Goal: Check status: Check status

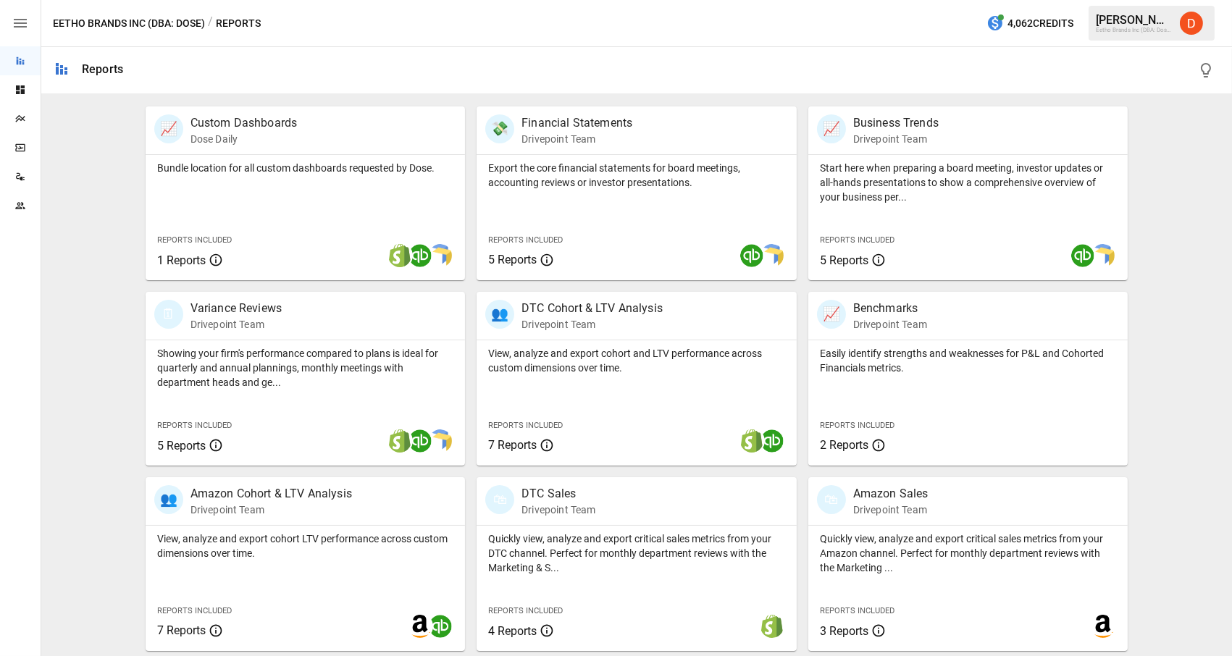
scroll to position [277, 0]
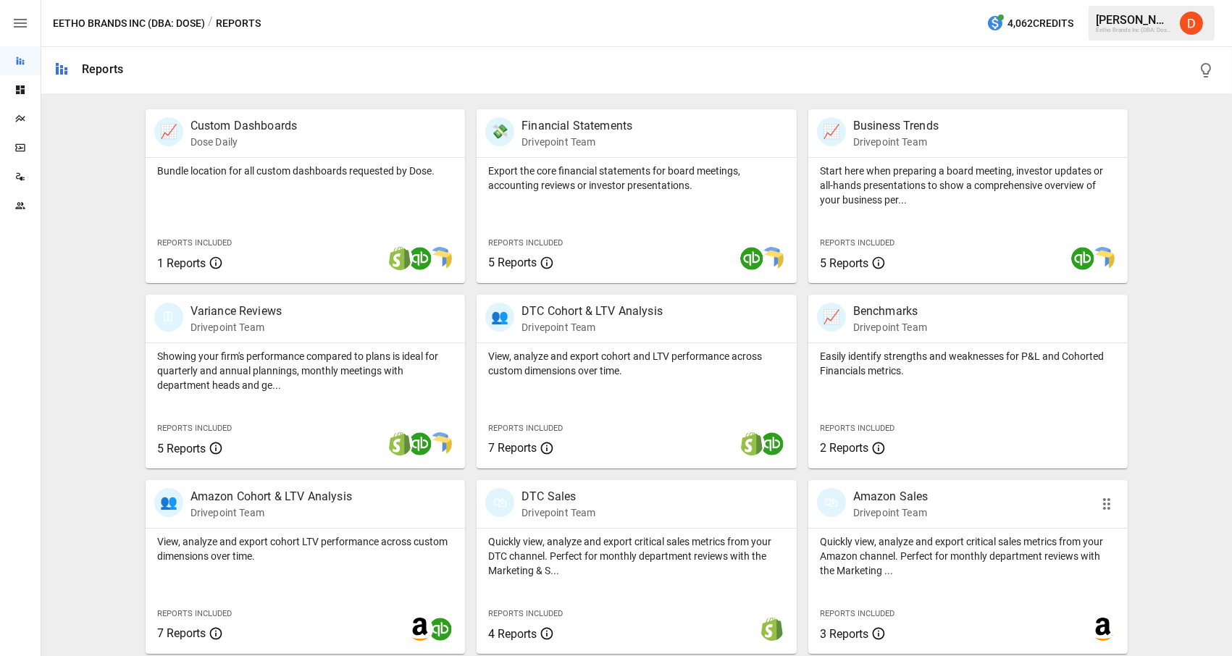
click at [905, 499] on p "Amazon Sales" at bounding box center [890, 496] width 75 height 17
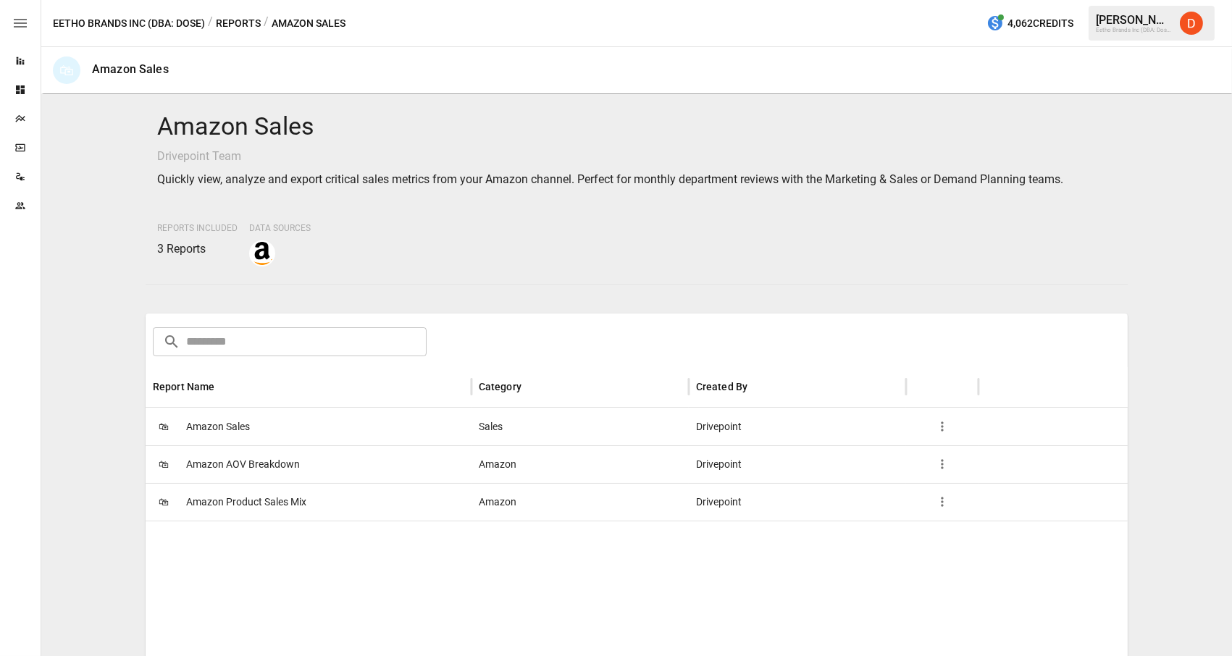
click at [217, 432] on span "Amazon Sales" at bounding box center [218, 426] width 64 height 37
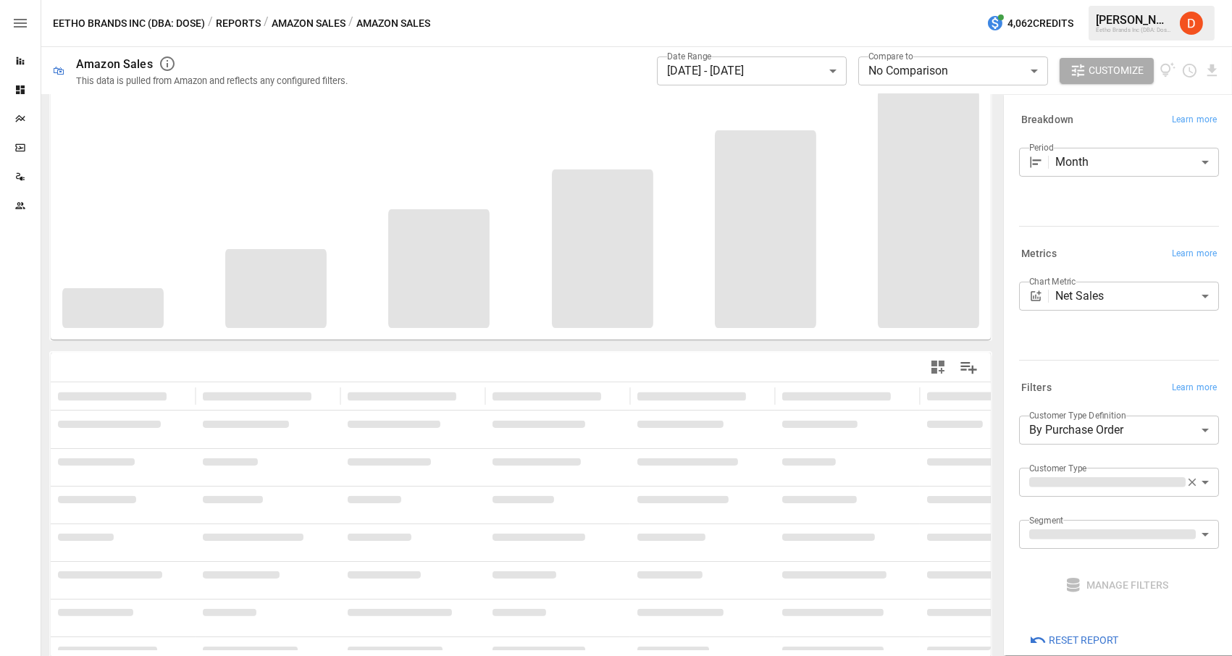
scroll to position [51, 0]
click at [1121, 0] on body "**********" at bounding box center [616, 0] width 1232 height 0
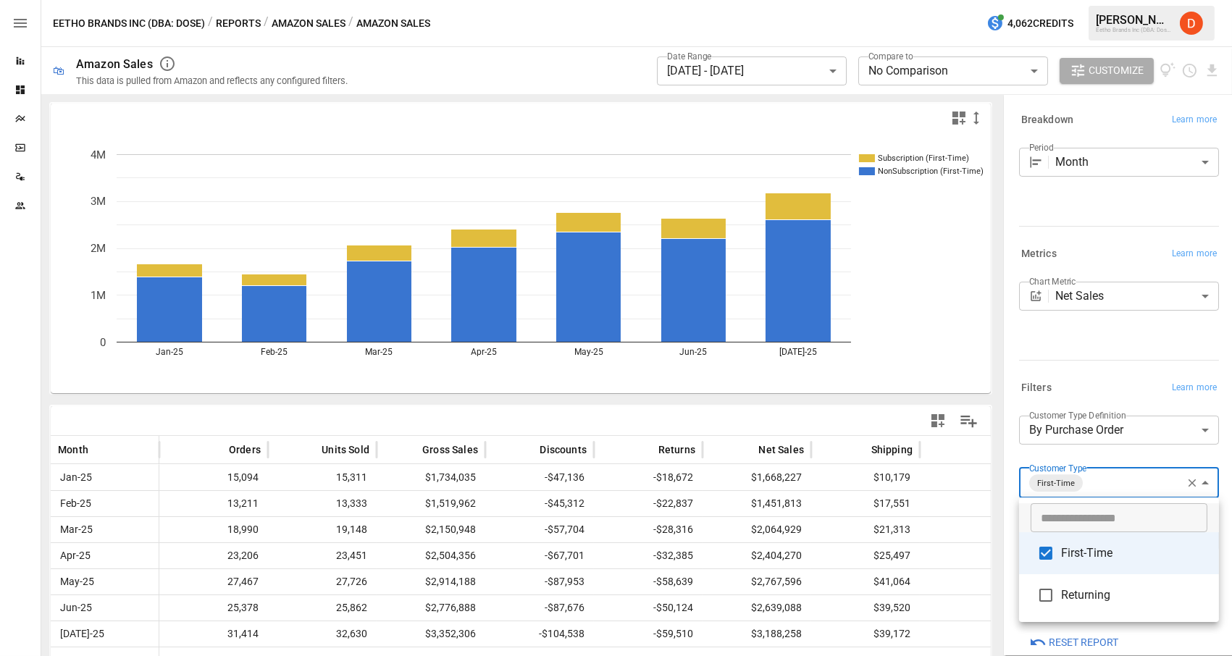
click at [1153, 631] on div at bounding box center [616, 328] width 1232 height 656
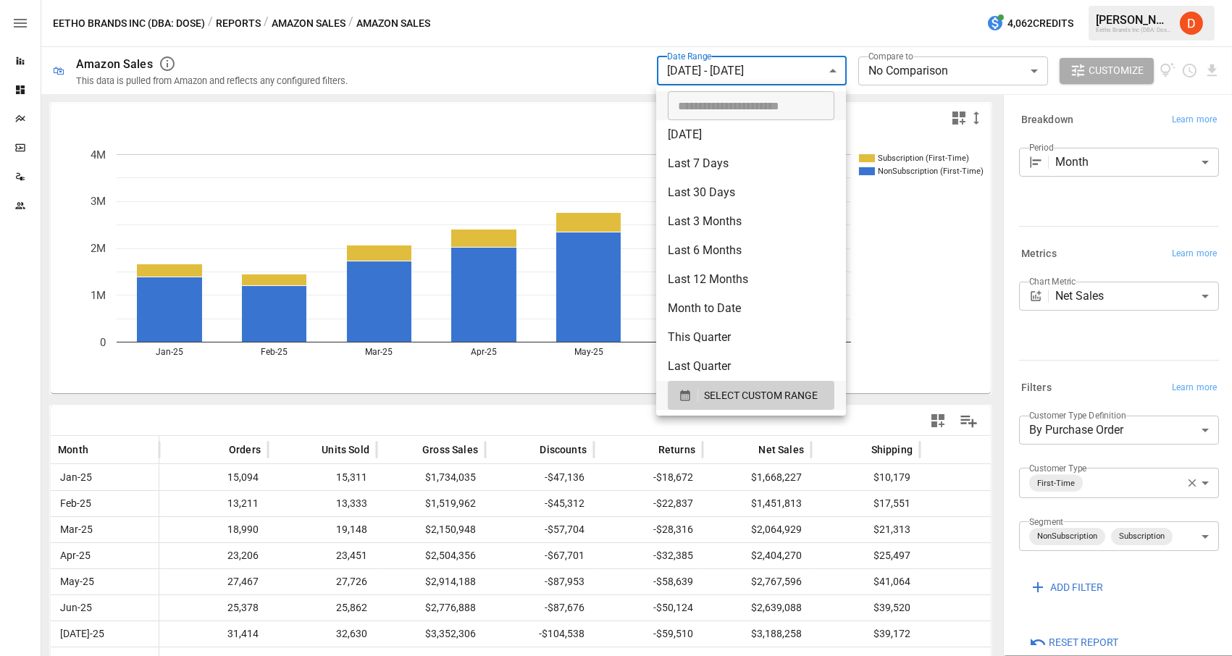
click at [736, 0] on body "**********" at bounding box center [616, 0] width 1232 height 0
click at [685, 395] on icon "button" at bounding box center [685, 395] width 13 height 13
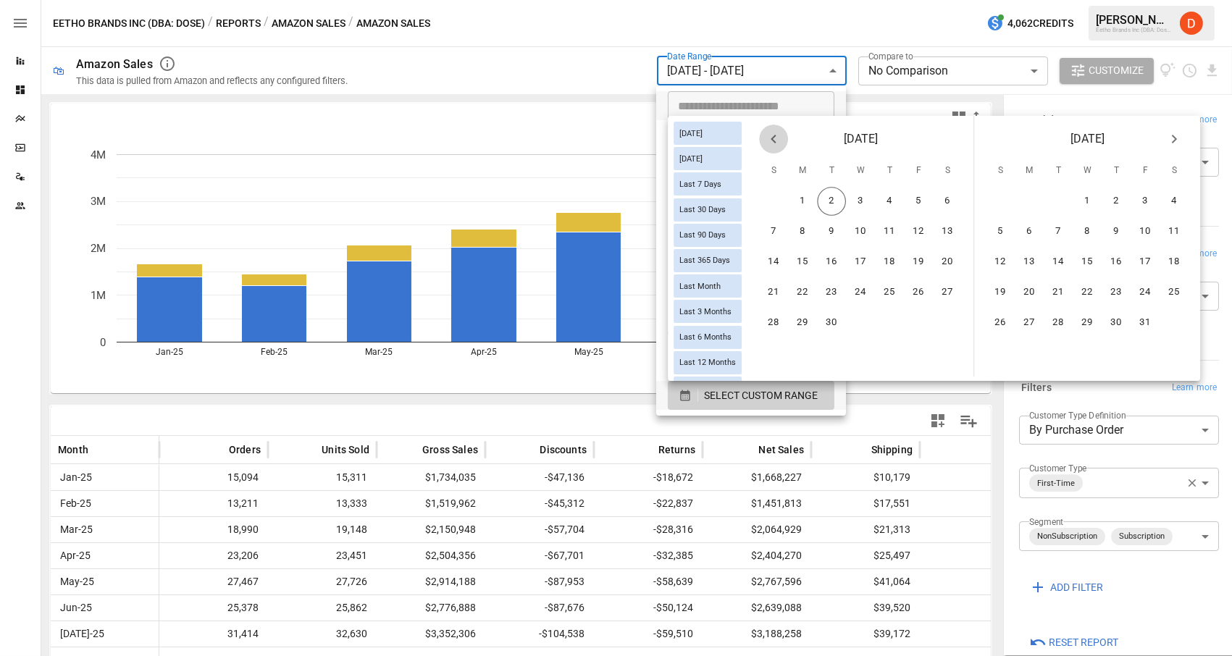
click at [773, 146] on icon "Previous month" at bounding box center [773, 138] width 17 height 17
click at [913, 199] on button "1" at bounding box center [918, 201] width 29 height 29
click at [779, 346] on button "31" at bounding box center [772, 353] width 29 height 29
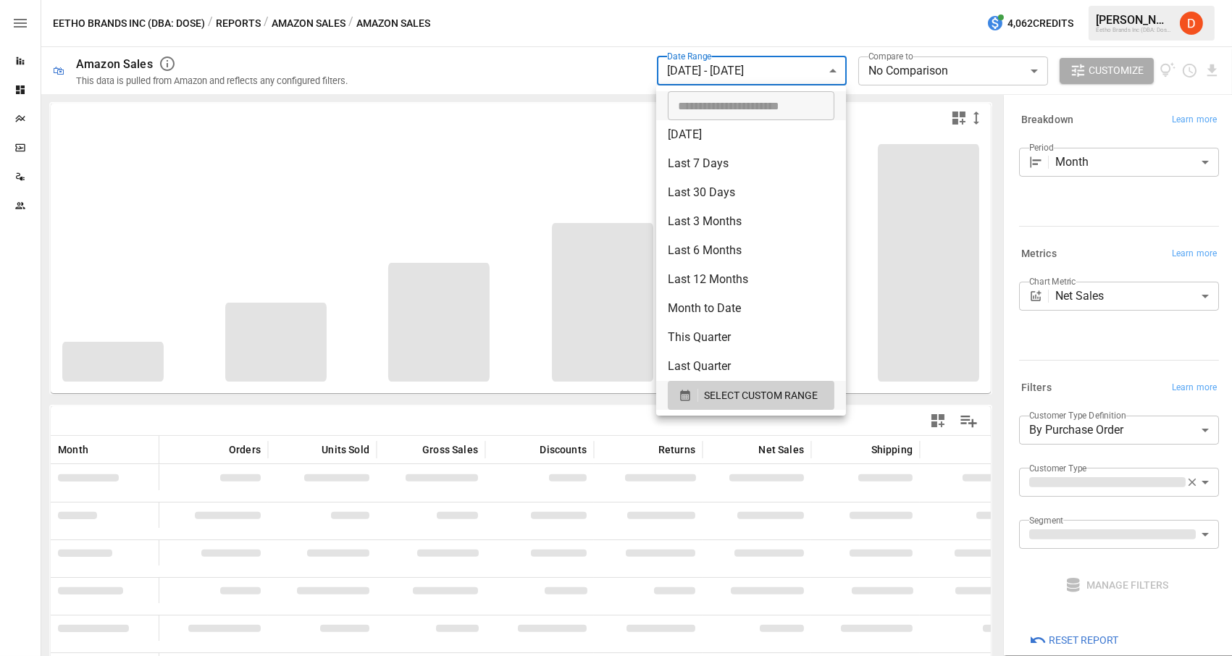
click at [577, 62] on div at bounding box center [616, 328] width 1232 height 656
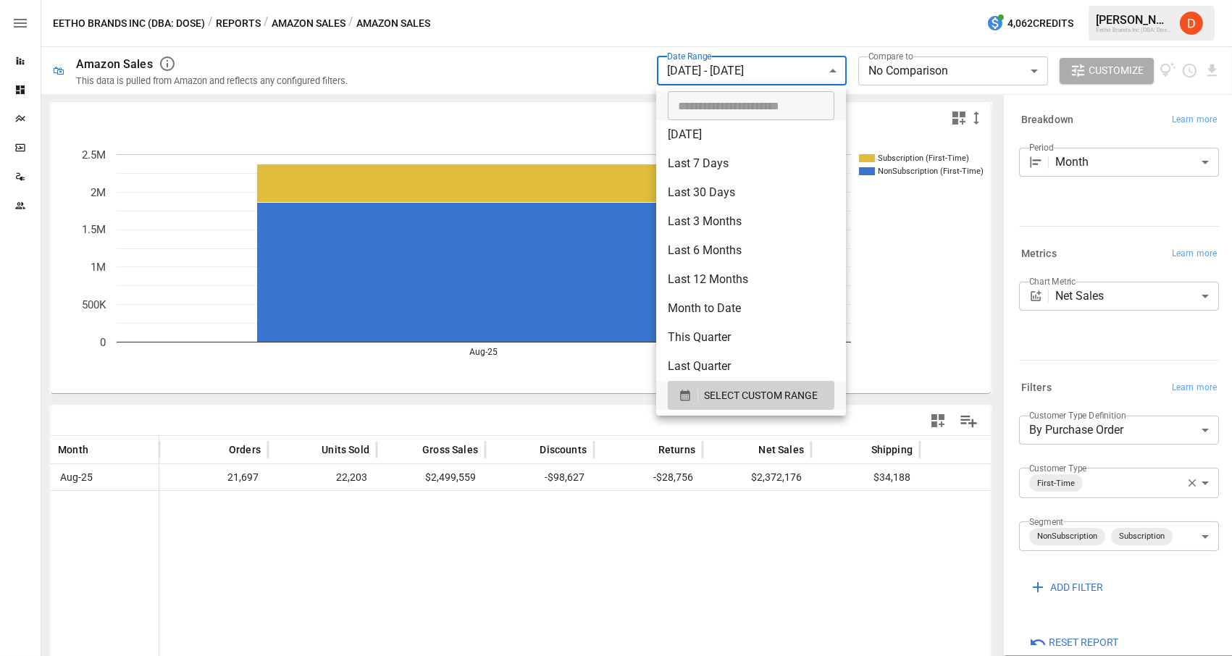
click at [768, 0] on body "**********" at bounding box center [616, 0] width 1232 height 0
click at [684, 397] on icon "button" at bounding box center [685, 395] width 13 height 13
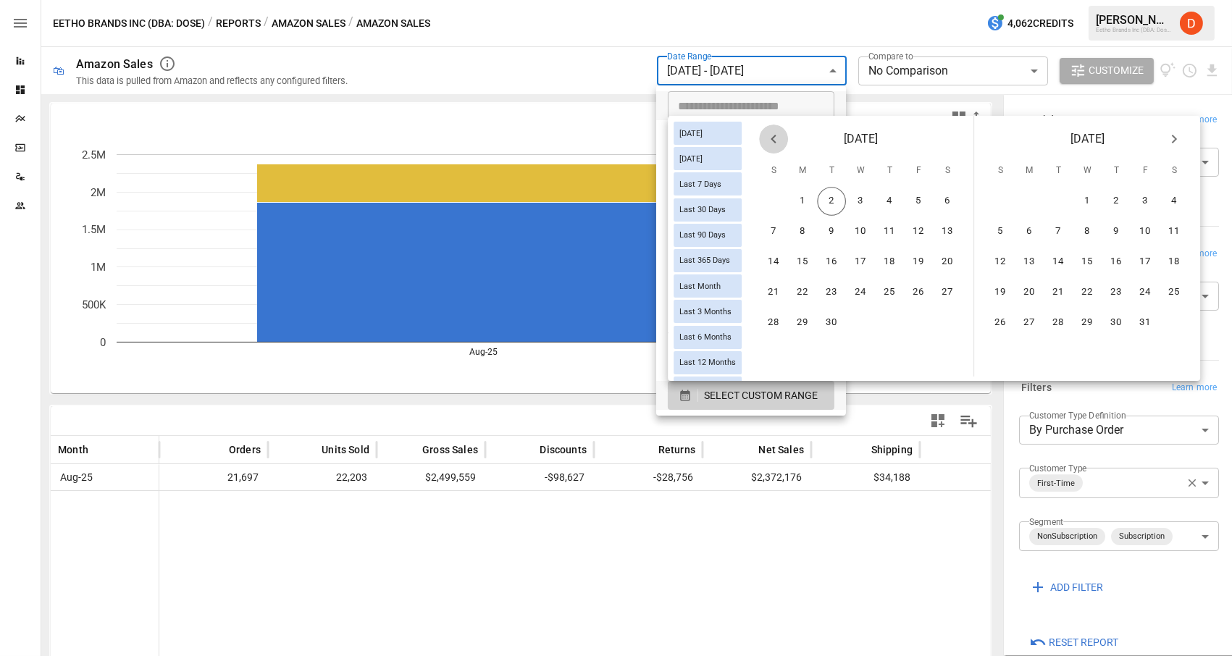
click at [771, 142] on icon "Previous month" at bounding box center [773, 138] width 17 height 17
click at [780, 201] on button "1" at bounding box center [773, 201] width 29 height 29
click at [805, 314] on button "30" at bounding box center [802, 322] width 29 height 29
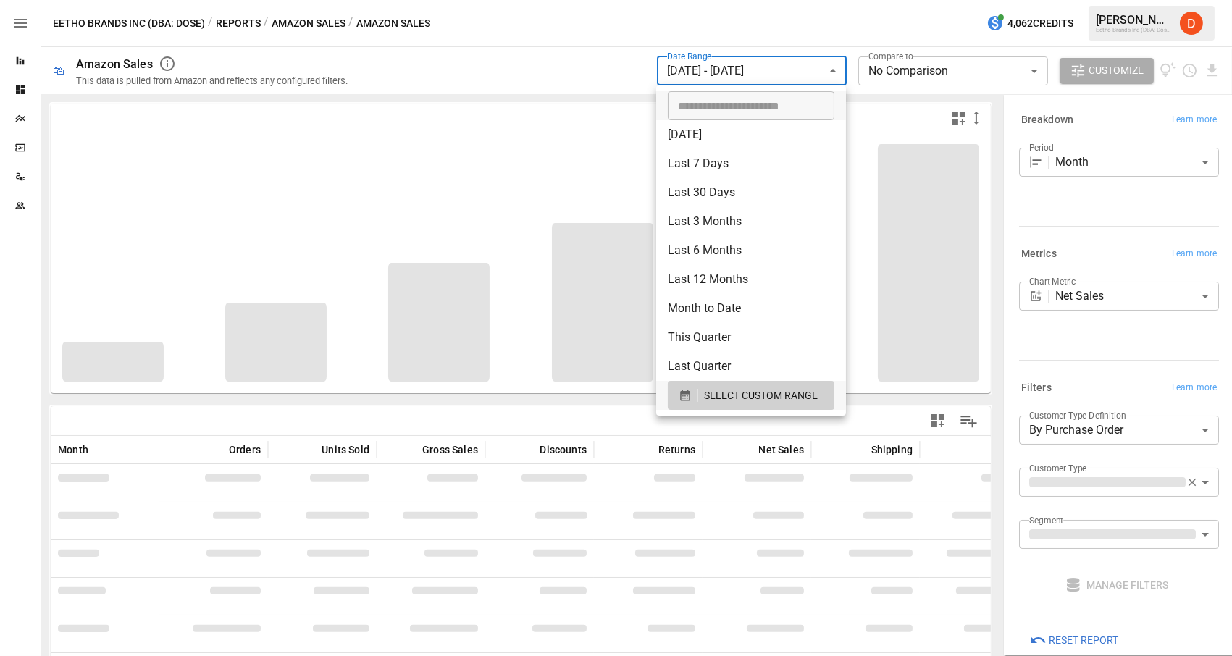
click at [541, 63] on div at bounding box center [616, 328] width 1232 height 656
